Goal: Information Seeking & Learning: Learn about a topic

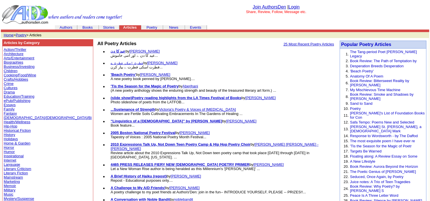
click at [10, 126] on link "Hip-Hop" at bounding box center [11, 126] width 14 height 4
